Goal: Find specific page/section: Find specific page/section

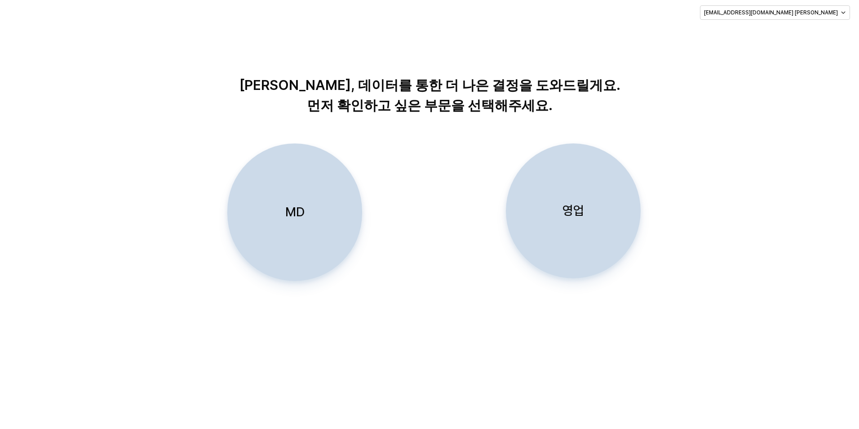
click at [285, 198] on div "MD" at bounding box center [295, 212] width 127 height 137
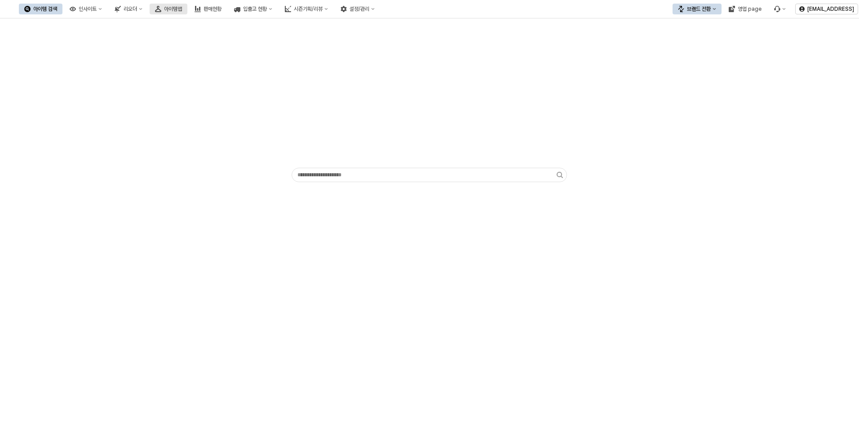
click at [182, 7] on div "아이템맵" at bounding box center [173, 9] width 18 height 6
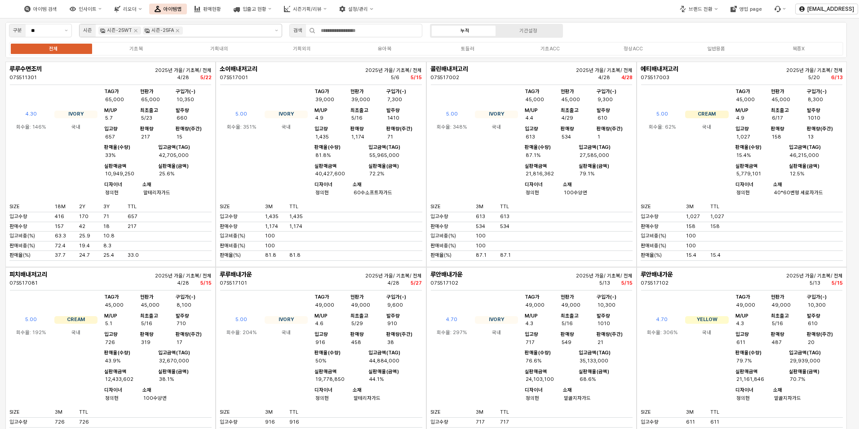
click at [132, 31] on icon "Remove 시즌-25WT" at bounding box center [135, 30] width 7 height 7
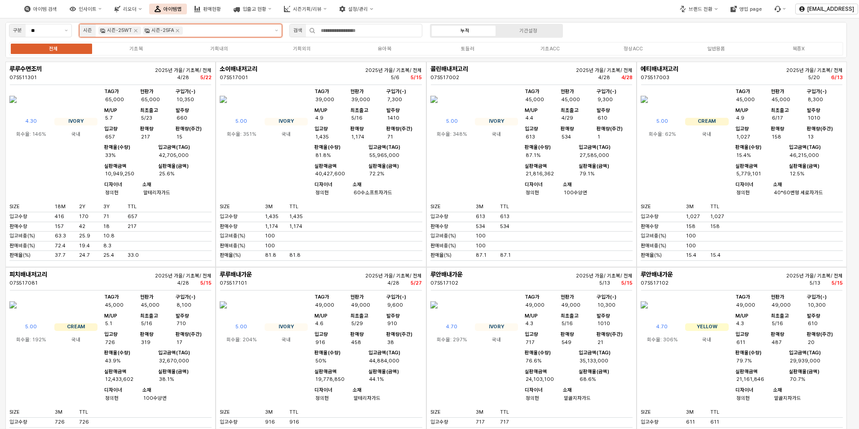
click at [143, 32] on div "시즌-25FA" at bounding box center [163, 31] width 40 height 8
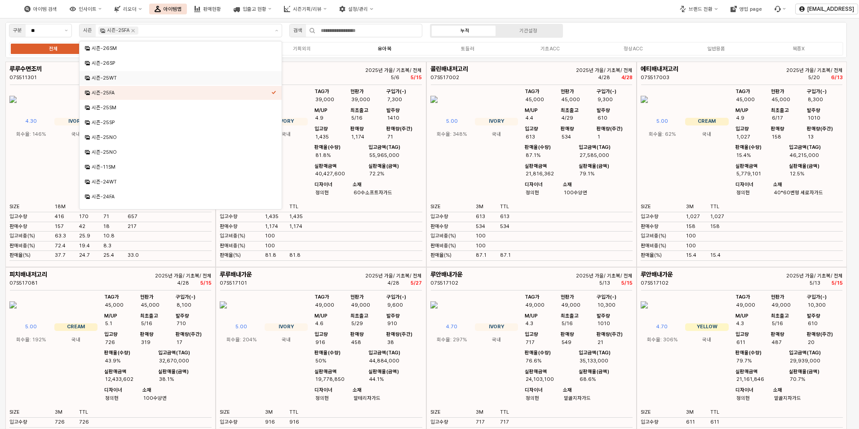
click at [385, 50] on div "유아복" at bounding box center [384, 49] width 13 height 6
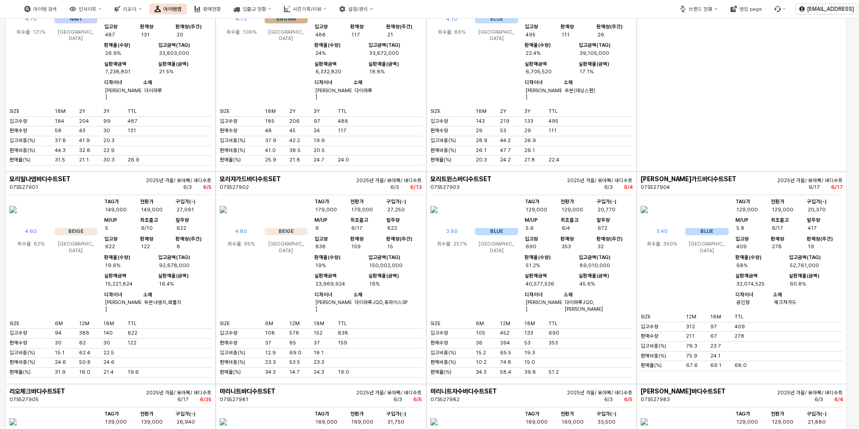
scroll to position [1364, 0]
